Goal: Communication & Community: Answer question/provide support

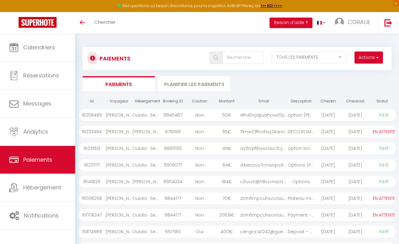
select select "2"
select select "0"
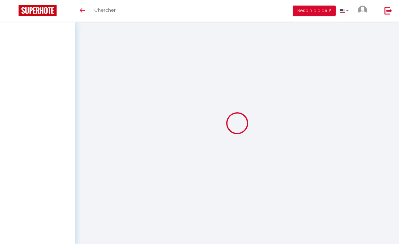
select select "2"
select select "0"
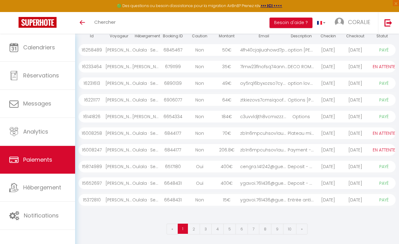
scroll to position [65, 0]
click at [125, 148] on div "[PERSON_NAME]" at bounding box center [118, 150] width 27 height 12
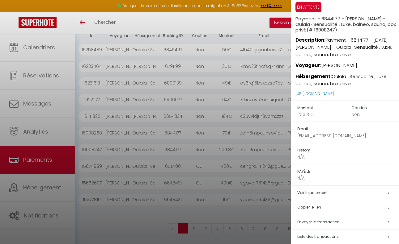
scroll to position [0, 0]
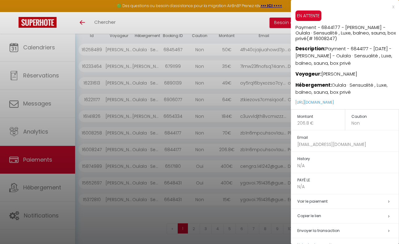
click at [149, 220] on div at bounding box center [199, 122] width 399 height 244
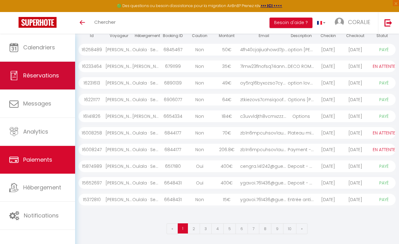
click at [36, 76] on span "Réservations" at bounding box center [41, 76] width 36 height 8
select select "not_cancelled"
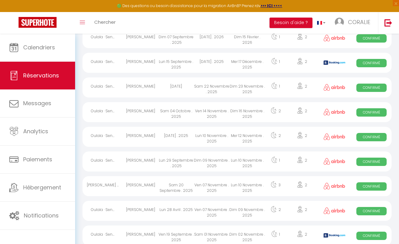
scroll to position [65, 0]
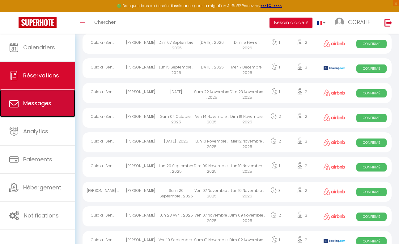
click at [37, 103] on span "Messages" at bounding box center [37, 103] width 28 height 8
select select "message"
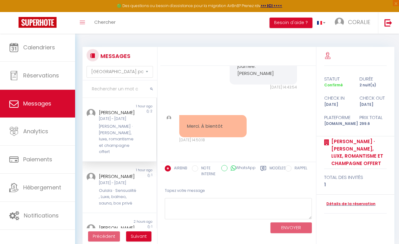
scroll to position [1009, 0]
click at [203, 169] on label "NOTE INTERNE" at bounding box center [207, 172] width 19 height 12
click at [198, 169] on input "NOTE INTERNE" at bounding box center [195, 169] width 6 height 6
radio input "true"
radio input "false"
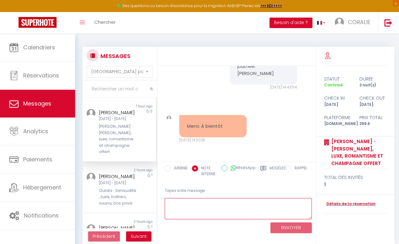
click at [202, 203] on textarea at bounding box center [238, 208] width 147 height 21
type textarea "A"
type textarea "arrivée prévue vers 17H"
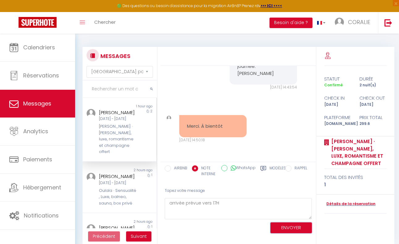
click at [283, 228] on button "ENVOYER" at bounding box center [290, 228] width 41 height 11
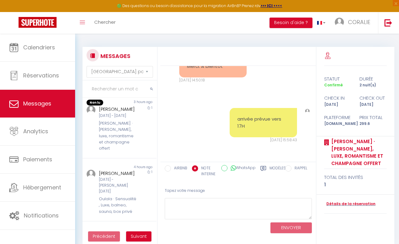
scroll to position [185, 0]
click at [117, 151] on div "[PERSON_NAME] · [PERSON_NAME], luxe, romantisme et champagne offert" at bounding box center [118, 134] width 39 height 31
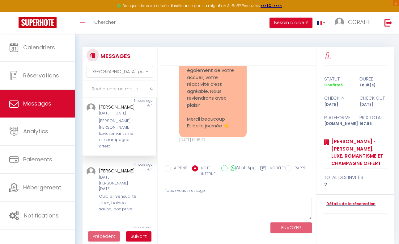
scroll to position [6772, 0]
click at [36, 103] on span "Messages" at bounding box center [37, 104] width 28 height 8
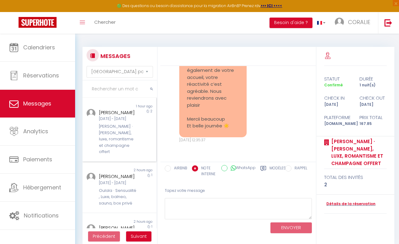
click at [127, 133] on div "[PERSON_NAME] · [PERSON_NAME], luxe, romantisme et champagne offert" at bounding box center [118, 139] width 39 height 31
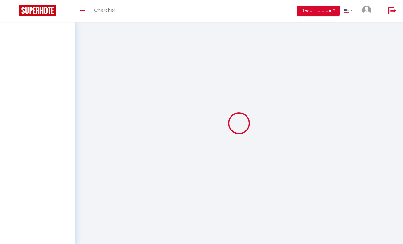
select select "message"
